Goal: Information Seeking & Learning: Learn about a topic

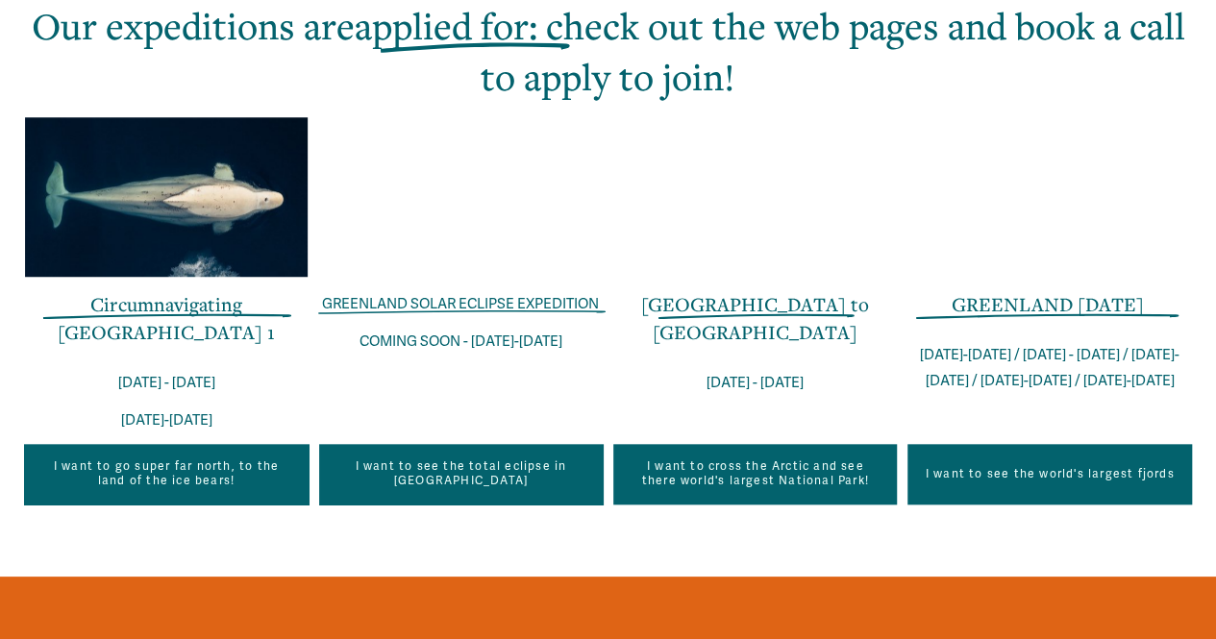
scroll to position [738, 0]
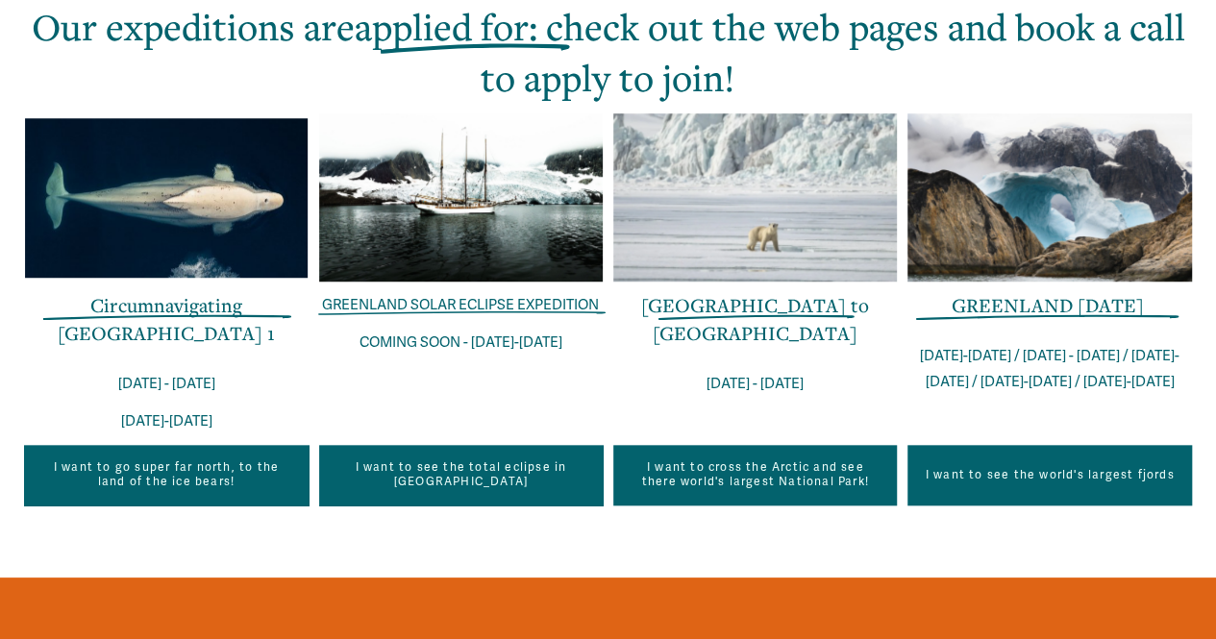
click at [989, 318] on link "GREENLAND IN ONE WEEK" at bounding box center [1048, 305] width 192 height 26
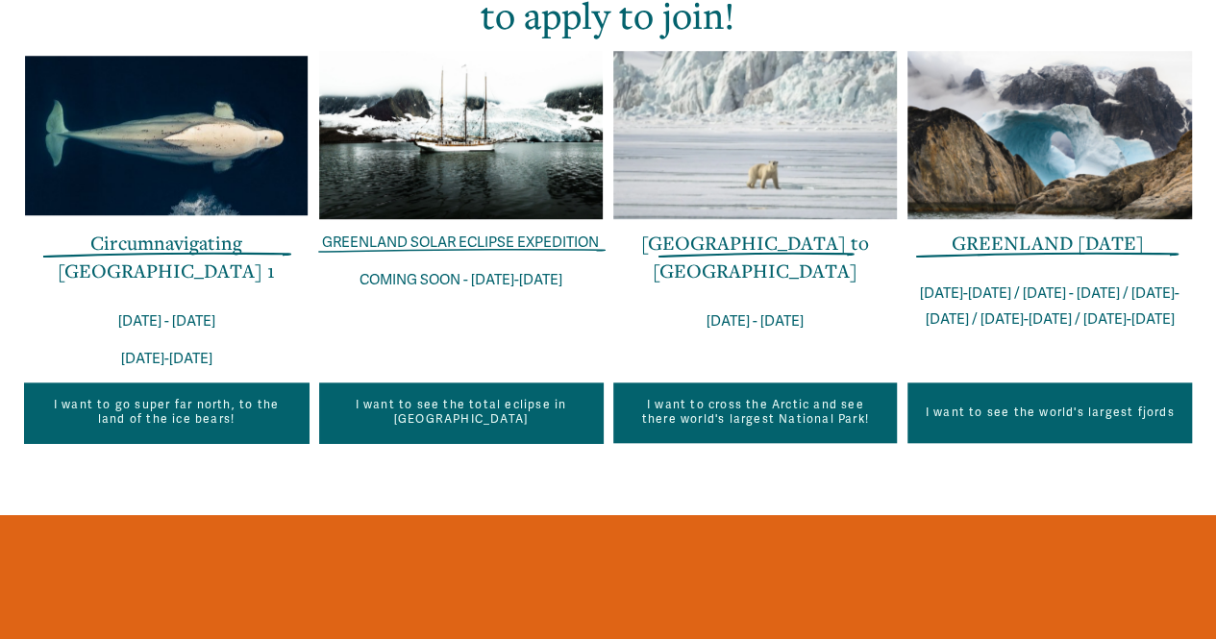
scroll to position [802, 0]
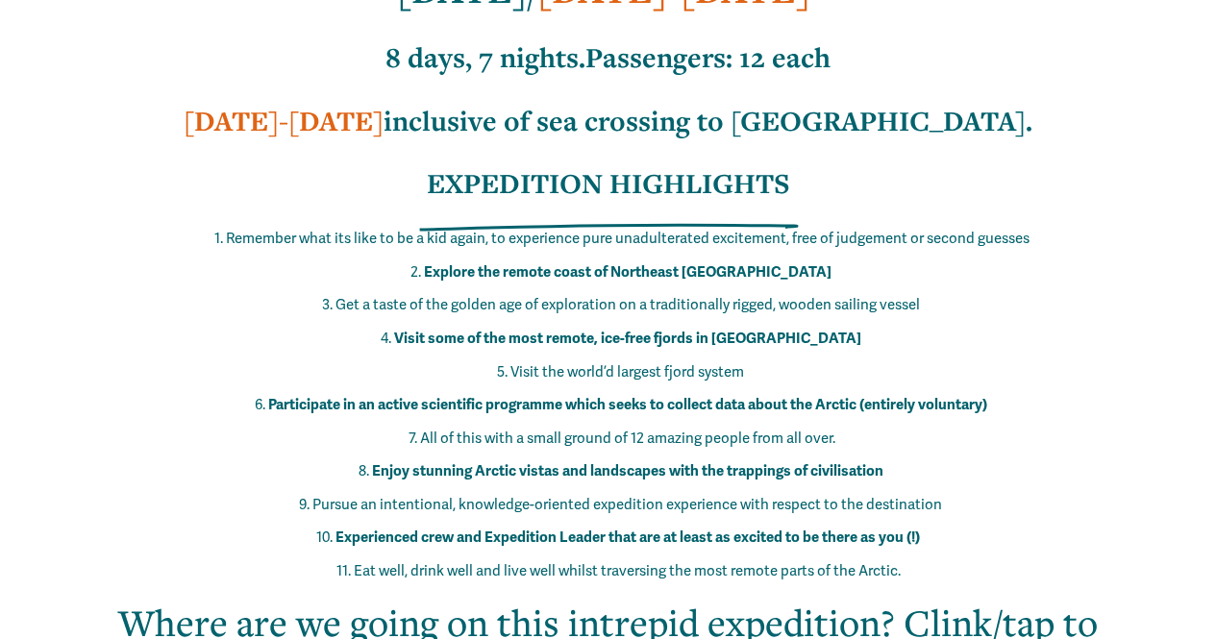
scroll to position [1016, 0]
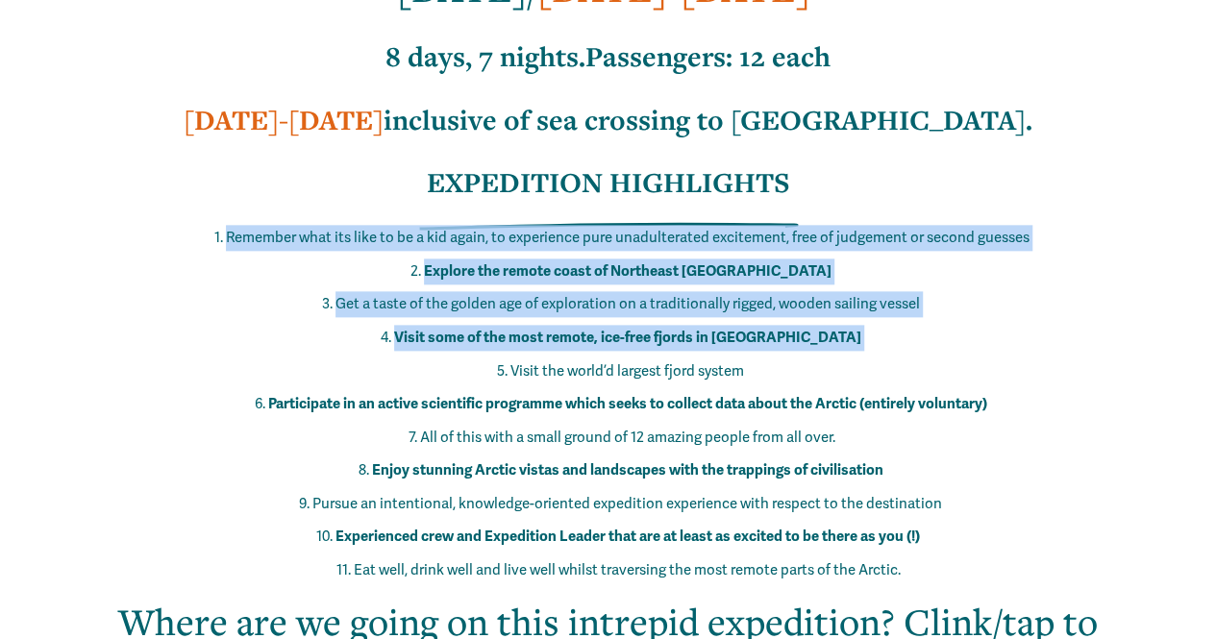
drag, startPoint x: 202, startPoint y: 268, endPoint x: 423, endPoint y: 414, distance: 265.1
click at [423, 414] on ol "Remember what its like to be a kid again, to experience pure unadulterated exci…" at bounding box center [607, 404] width 1167 height 359
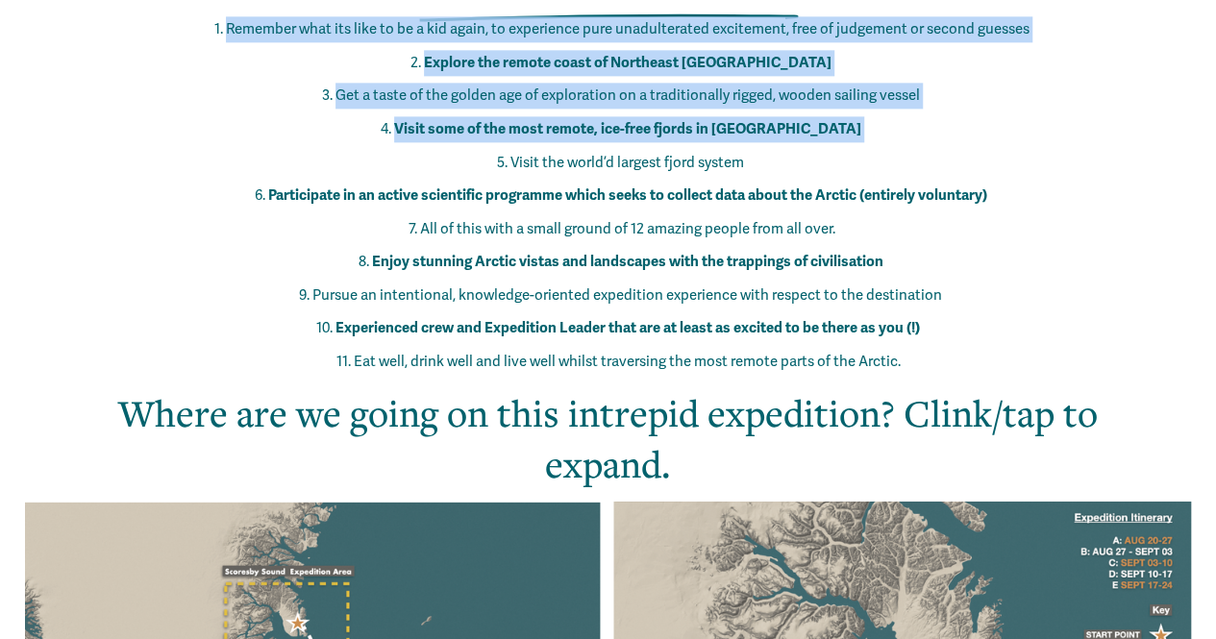
scroll to position [1226, 0]
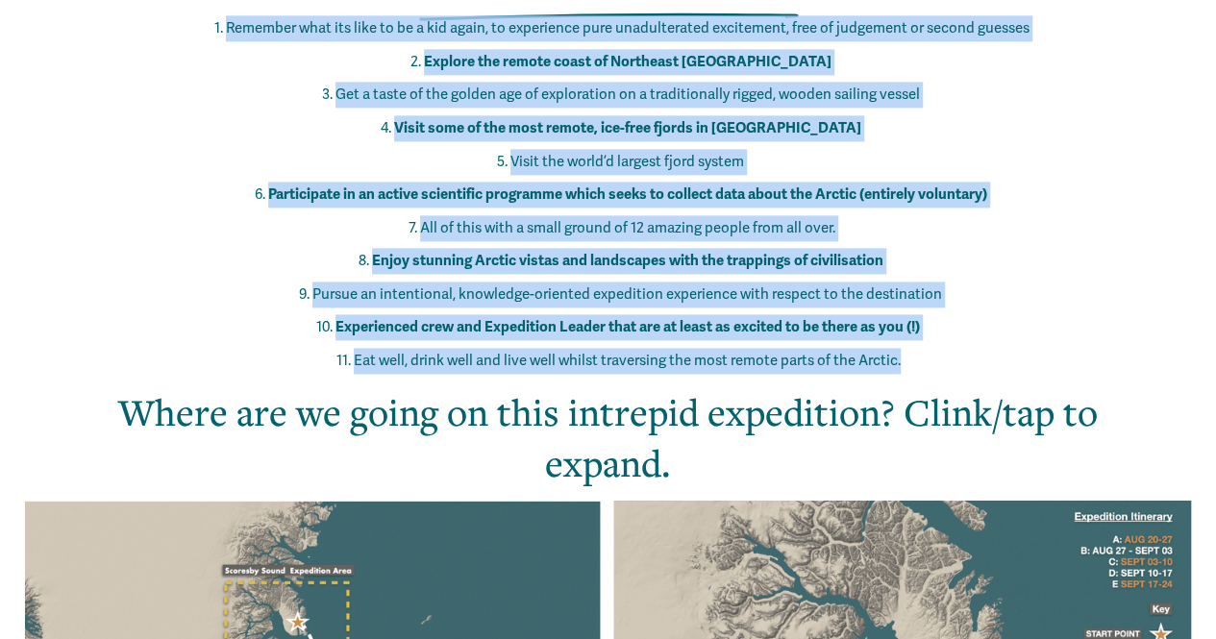
click at [925, 374] on p "Eat well, drink well and live well whilst traversing the most remote parts of t…" at bounding box center [626, 361] width 1129 height 26
copy ol "Remember what its like to be a kid again, to experience pure unadulterated exci…"
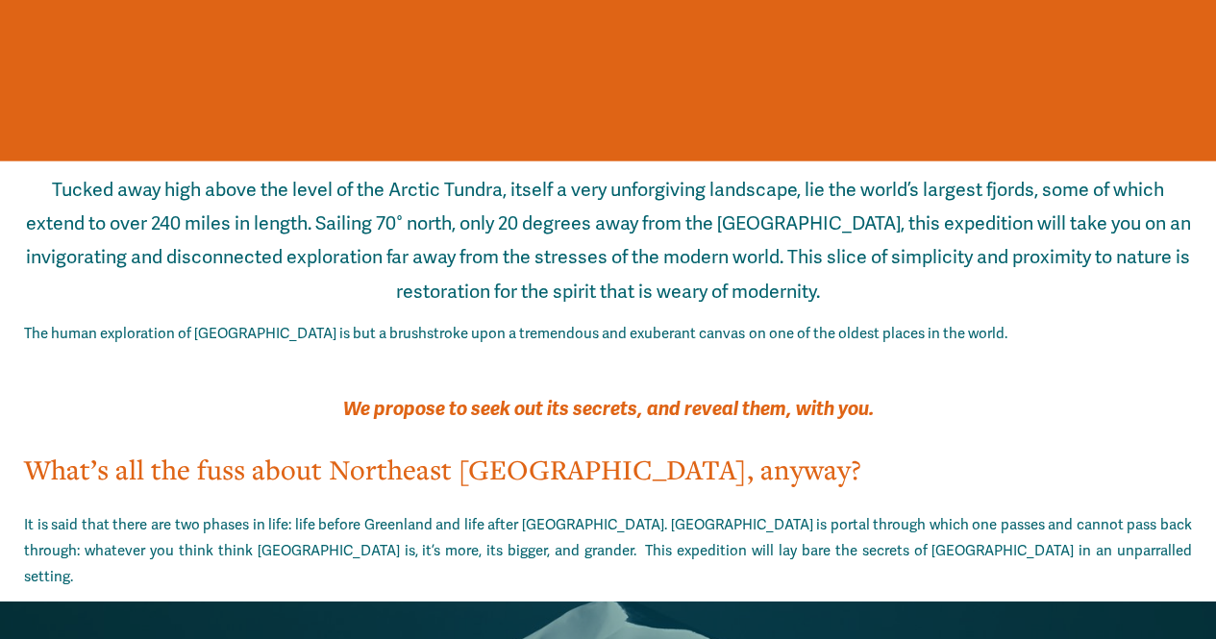
scroll to position [2923, 0]
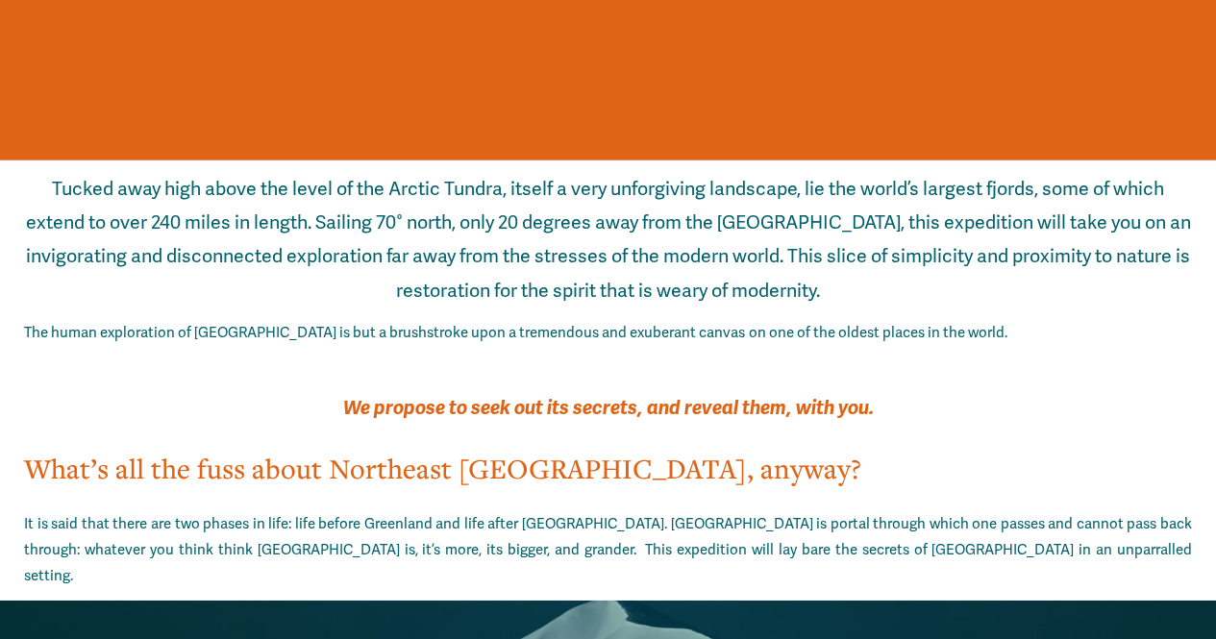
click at [83, 239] on p "Tucked away high above the level of the Arctic Tundra, itself a very unforgivin…" at bounding box center [607, 241] width 1167 height 136
